Goal: Task Accomplishment & Management: Manage account settings

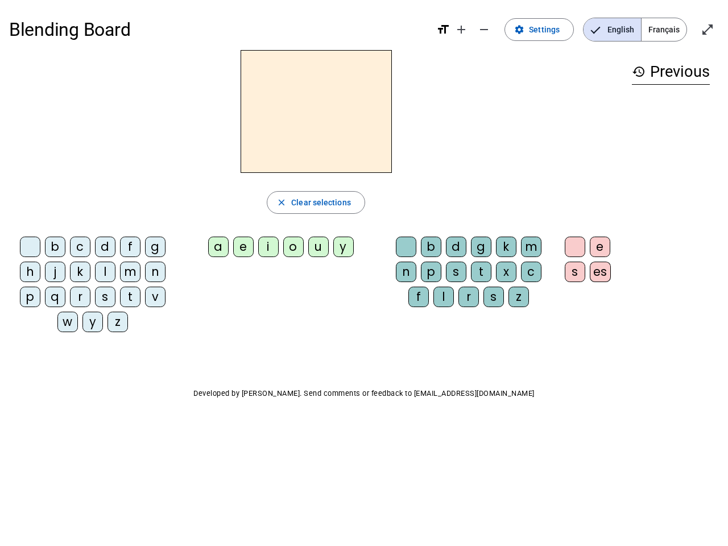
click at [462, 30] on mat-icon "add" at bounding box center [461, 30] width 14 height 14
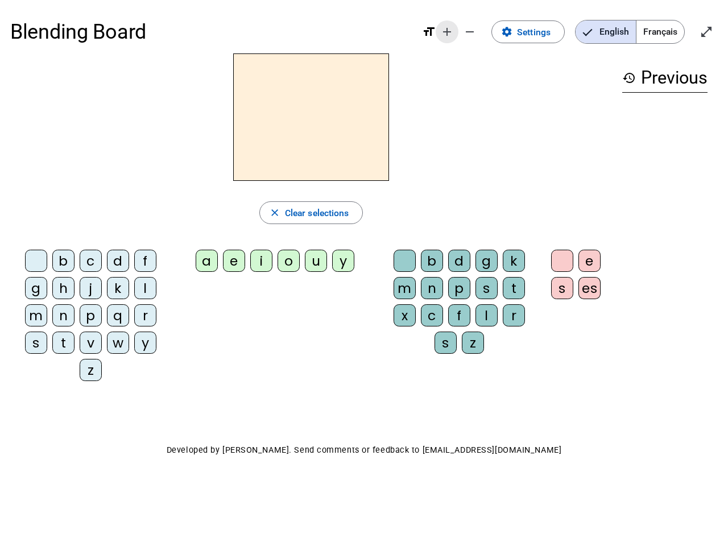
click at [484, 30] on div "Blending Board format_size add remove settings Settings English Français open_i…" at bounding box center [363, 31] width 707 height 43
click at [540, 30] on span "Settings" at bounding box center [534, 31] width 34 height 15
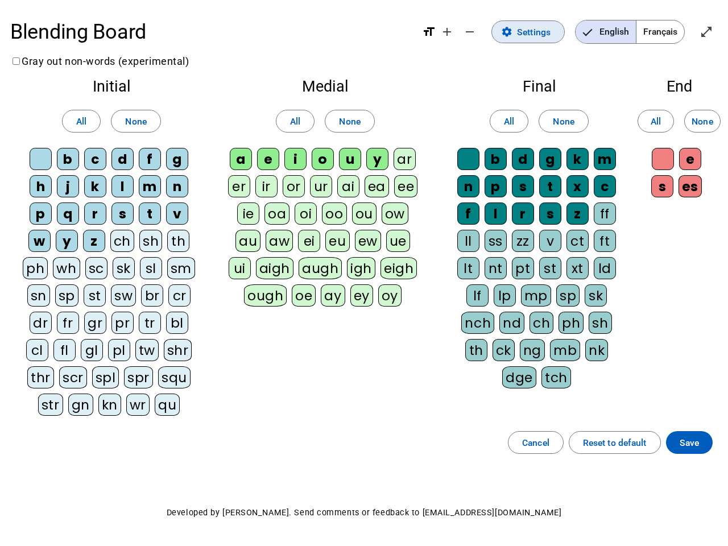
click at [612, 30] on span "English" at bounding box center [605, 31] width 60 height 23
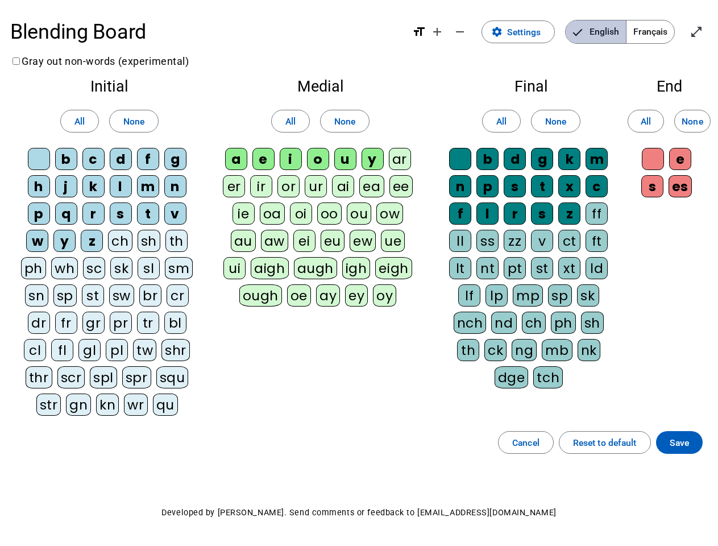
click at [612, 30] on span "English" at bounding box center [596, 31] width 60 height 23
click at [664, 30] on span "Français" at bounding box center [651, 31] width 48 height 23
click at [664, 30] on span "Français" at bounding box center [642, 31] width 65 height 23
click at [707, 30] on span "Enter full screen" at bounding box center [696, 31] width 27 height 27
click at [316, 202] on letter-bubble "oi" at bounding box center [303, 215] width 27 height 27
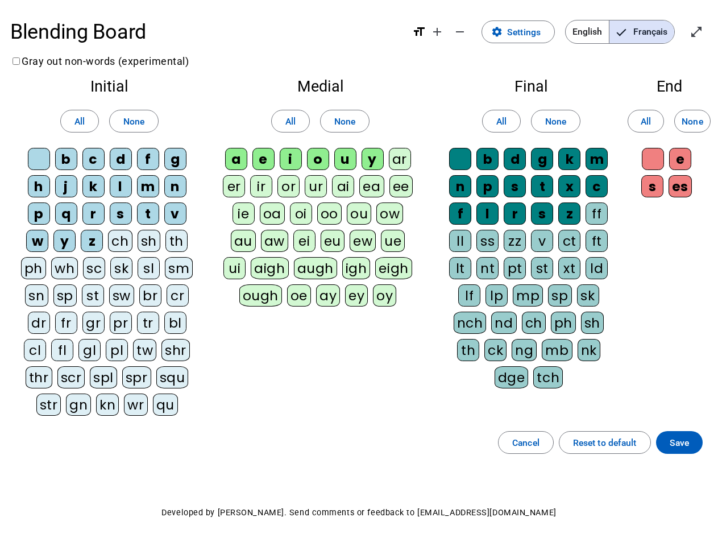
click at [32, 249] on div "w" at bounding box center [37, 241] width 22 height 22
